Goal: Information Seeking & Learning: Learn about a topic

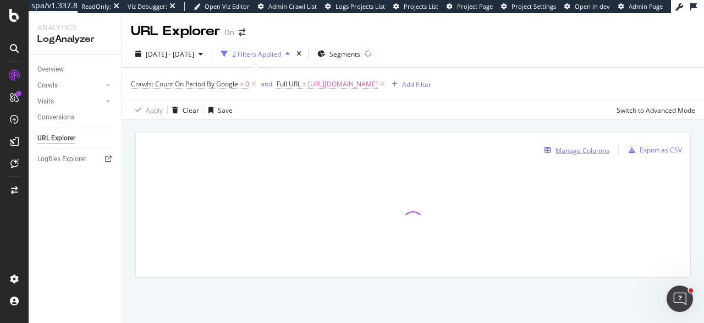
click at [551, 144] on button "Manage Columns" at bounding box center [574, 150] width 69 height 13
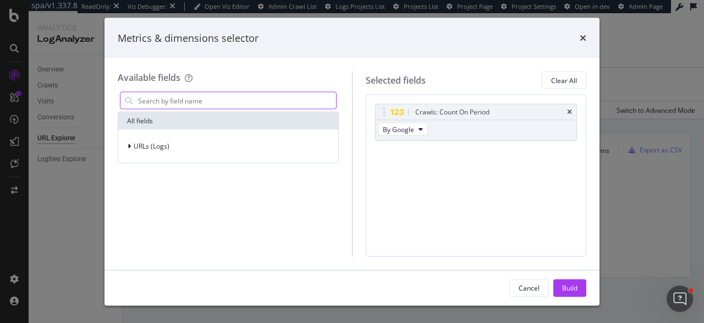
click at [282, 107] on input "modal" at bounding box center [236, 100] width 199 height 17
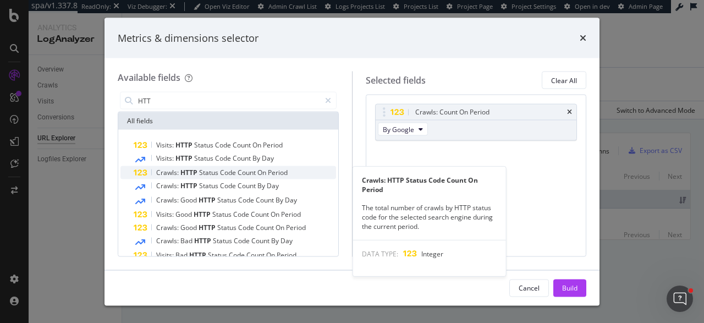
type input "HTT"
click at [239, 170] on span "Count" at bounding box center [248, 172] width 20 height 9
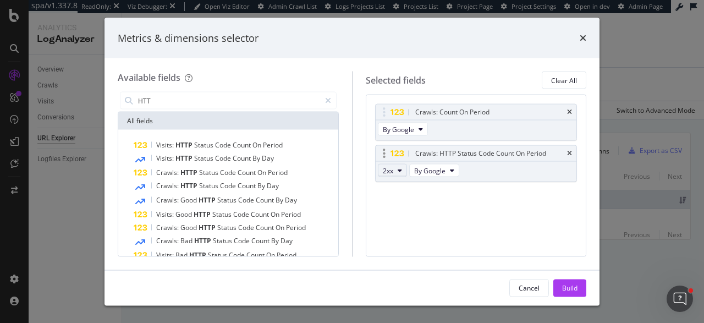
click at [393, 171] on button "2xx" at bounding box center [392, 170] width 29 height 13
click at [400, 207] on span "302" at bounding box center [402, 206] width 30 height 10
click at [394, 173] on button "2xx" at bounding box center [392, 170] width 29 height 13
click at [391, 131] on span "By Google" at bounding box center [398, 128] width 31 height 9
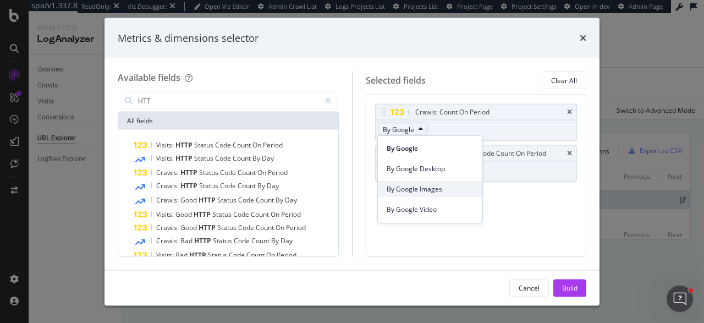
click at [423, 187] on span "By Google Images" at bounding box center [430, 189] width 87 height 10
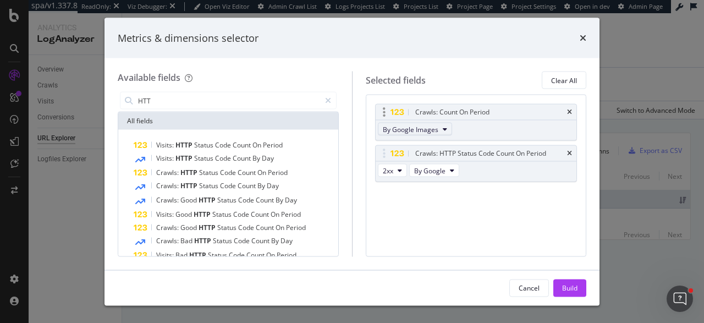
click at [422, 130] on span "By Google Images" at bounding box center [411, 128] width 56 height 9
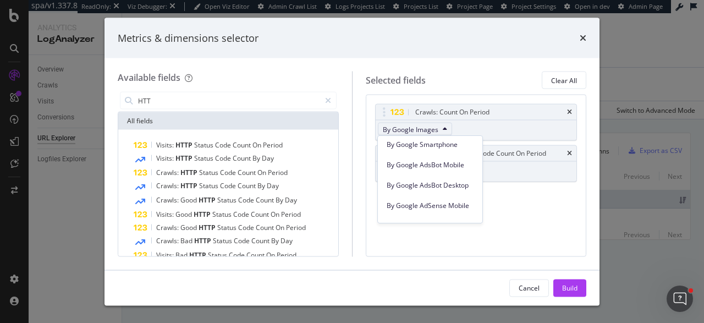
click at [433, 175] on div "By Google AdsBot Desktop" at bounding box center [430, 183] width 105 height 20
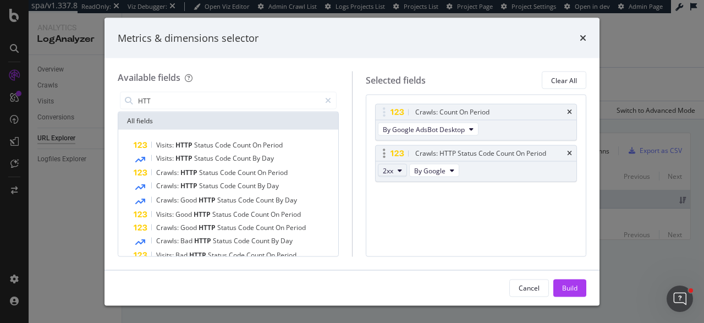
click at [390, 175] on button "2xx" at bounding box center [392, 170] width 29 height 13
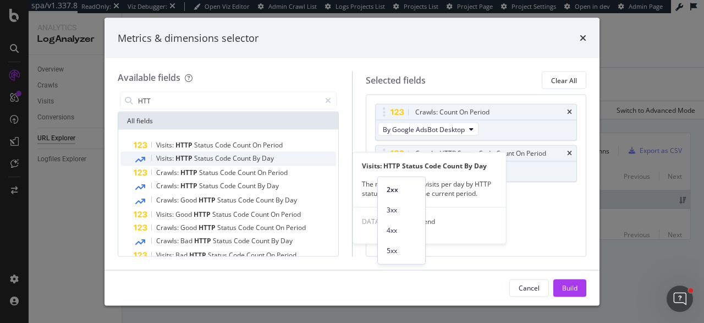
click at [267, 159] on span "Day" at bounding box center [268, 157] width 12 height 9
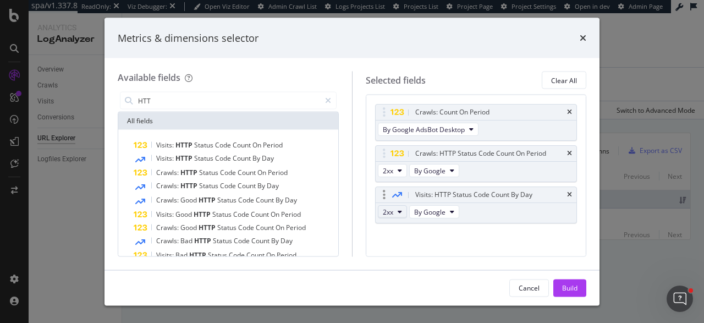
click at [388, 208] on span "2xx" at bounding box center [388, 211] width 10 height 9
click at [400, 244] on div "3xx" at bounding box center [401, 251] width 47 height 16
click at [398, 213] on icon "modal" at bounding box center [400, 211] width 4 height 7
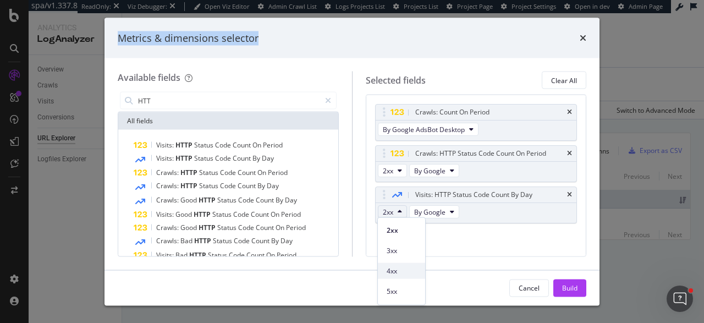
click at [402, 269] on span "4xx" at bounding box center [402, 271] width 30 height 10
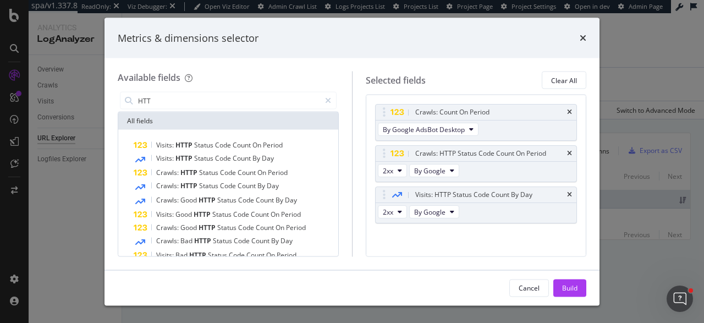
click at [450, 244] on div "Crawls: Count On Period By Google AdsBot Desktop Crawls: HTTP Status Code Count…" at bounding box center [476, 175] width 202 height 143
click at [579, 39] on div "Metrics & dimensions selector" at bounding box center [352, 38] width 469 height 14
click at [581, 39] on icon "times" at bounding box center [583, 38] width 7 height 9
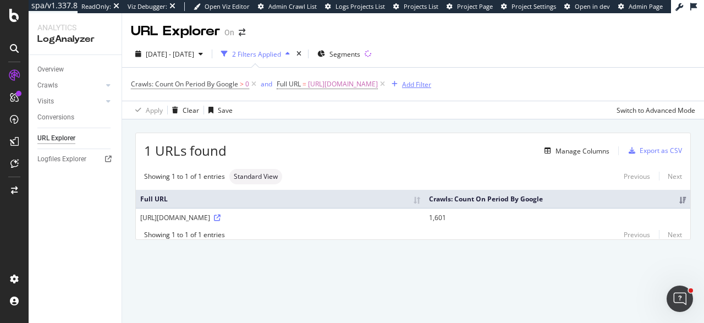
click at [406, 82] on div "Add Filter" at bounding box center [416, 84] width 29 height 9
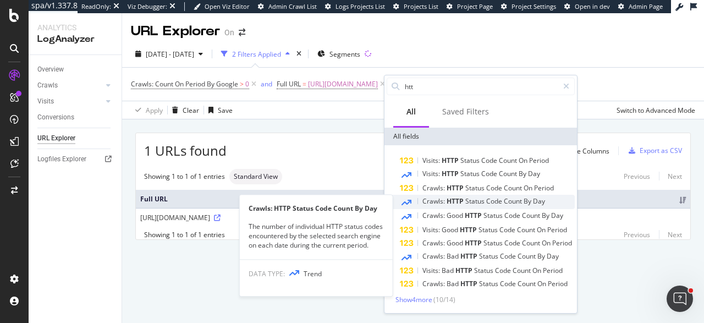
type input "htt"
click at [471, 200] on span "Status" at bounding box center [475, 200] width 21 height 9
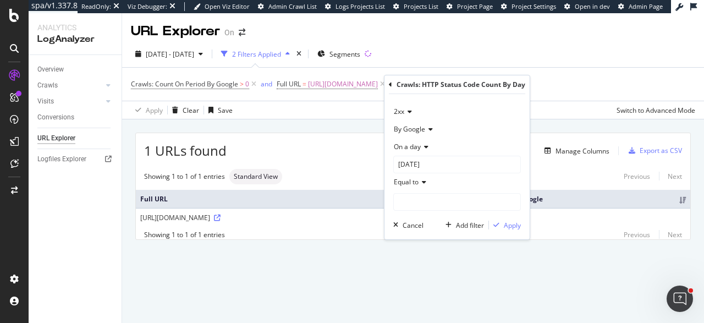
click at [402, 114] on span "2xx" at bounding box center [399, 111] width 10 height 9
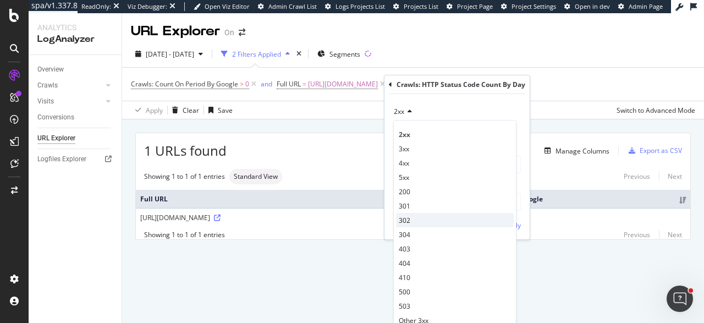
click at [417, 218] on div "302" at bounding box center [455, 220] width 118 height 14
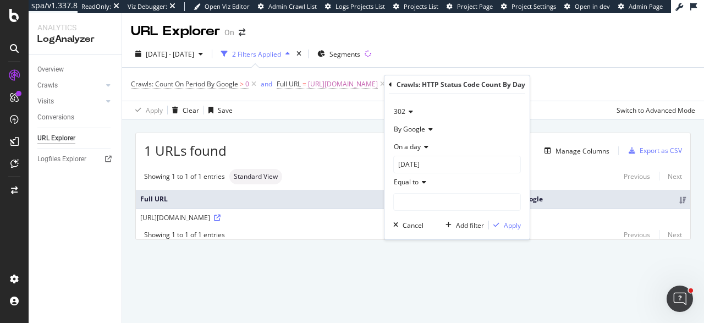
click at [421, 144] on icon at bounding box center [425, 147] width 8 height 7
click at [424, 193] on div "Any day of the period" at bounding box center [455, 198] width 118 height 14
click at [420, 167] on icon at bounding box center [423, 164] width 8 height 7
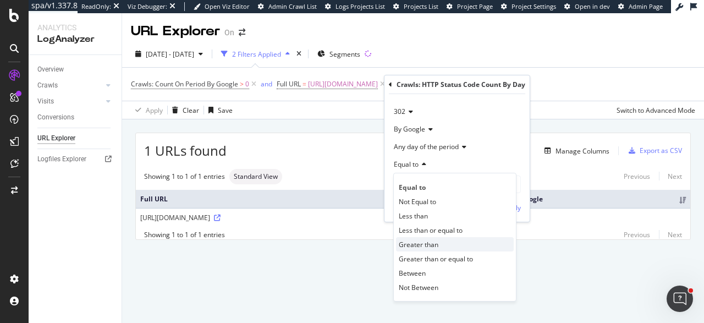
click at [425, 245] on span "Greater than" at bounding box center [419, 244] width 40 height 9
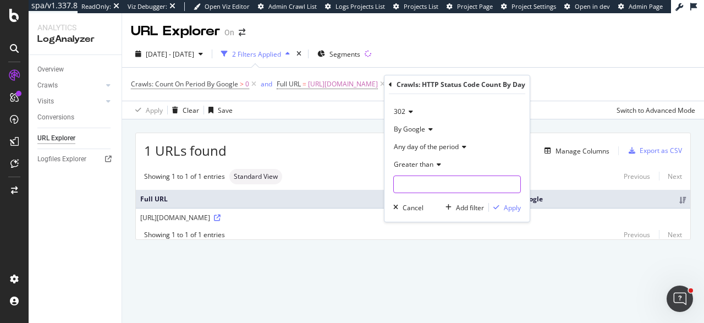
click at [432, 184] on input "number" at bounding box center [457, 184] width 128 height 18
type input "0"
click at [512, 205] on div "Apply" at bounding box center [512, 207] width 17 height 9
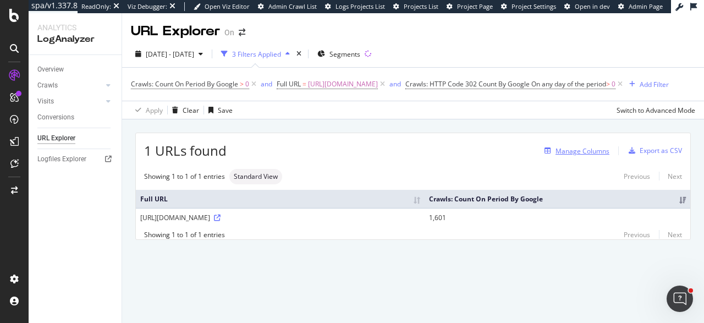
click at [554, 151] on div "button" at bounding box center [547, 150] width 15 height 7
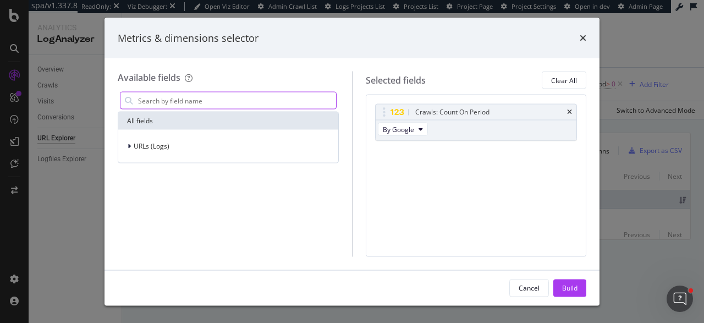
click at [251, 95] on input "modal" at bounding box center [236, 100] width 199 height 17
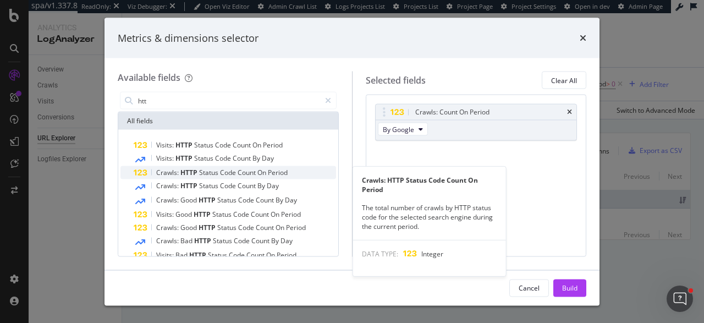
type input "htt"
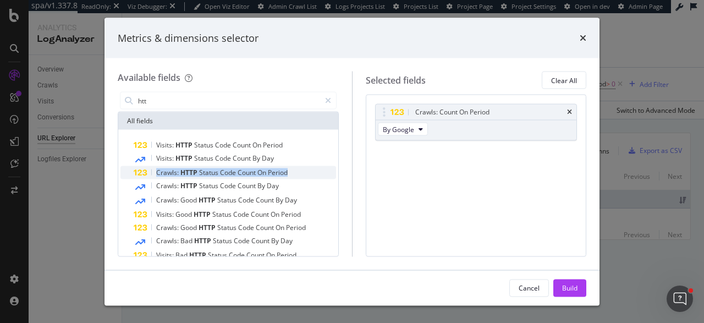
copy span "Crawls: HTTP Status Code Count On Period"
drag, startPoint x: 156, startPoint y: 171, endPoint x: 287, endPoint y: 172, distance: 130.9
click at [287, 172] on span "Crawls: HTTP Status Code Count On Period" at bounding box center [221, 172] width 131 height 9
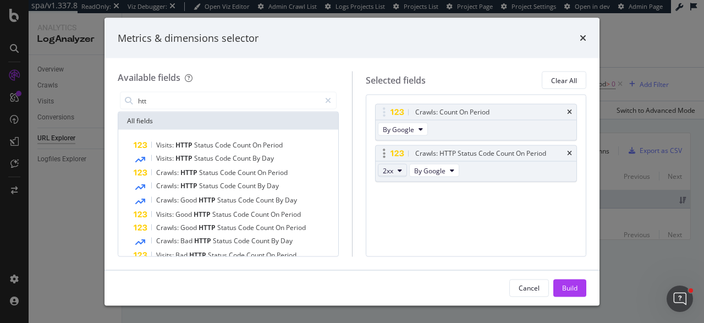
click at [405, 168] on button "2xx" at bounding box center [392, 170] width 29 height 13
click at [404, 211] on span "3xx" at bounding box center [402, 210] width 30 height 10
click at [590, 42] on div "Metrics & dimensions selector" at bounding box center [352, 38] width 495 height 41
click at [586, 38] on div "Metrics & dimensions selector" at bounding box center [352, 38] width 495 height 41
click at [583, 41] on icon "times" at bounding box center [583, 38] width 7 height 9
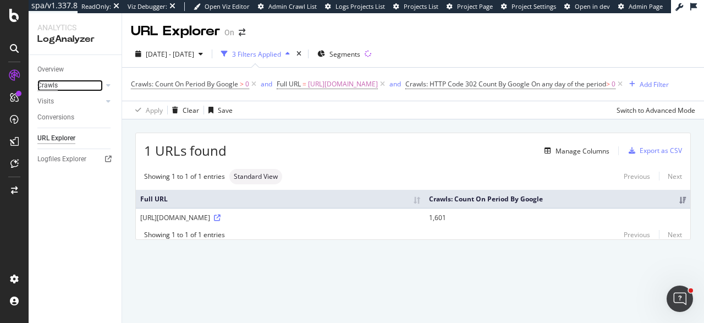
click at [49, 90] on div "Crawls" at bounding box center [47, 86] width 20 height 12
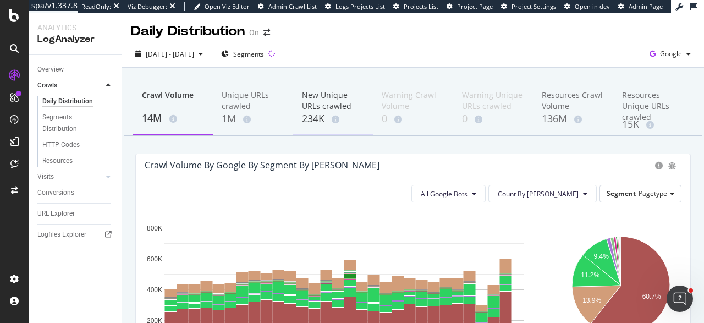
click at [310, 100] on div "New Unique URLs crawled" at bounding box center [333, 101] width 62 height 22
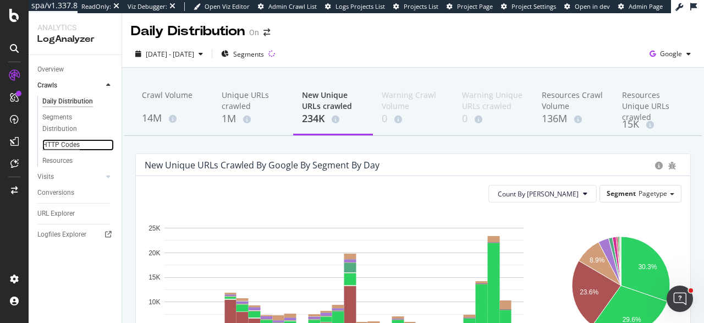
click at [67, 142] on div "HTTP Codes" at bounding box center [60, 145] width 37 height 12
